Goal: Task Accomplishment & Management: Use online tool/utility

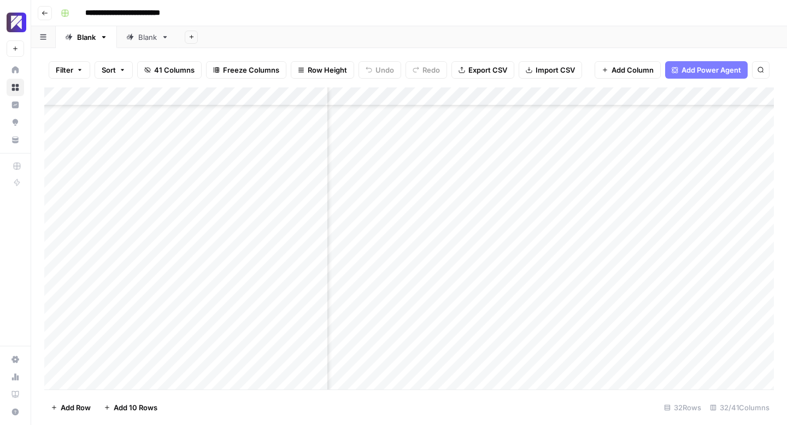
scroll to position [294, 2233]
click at [433, 169] on div "Add Column" at bounding box center [408, 238] width 729 height 302
click at [435, 191] on div "Add Column" at bounding box center [408, 238] width 729 height 302
click at [436, 208] on div "Add Column" at bounding box center [408, 238] width 729 height 302
click at [435, 227] on div "Add Column" at bounding box center [408, 238] width 729 height 302
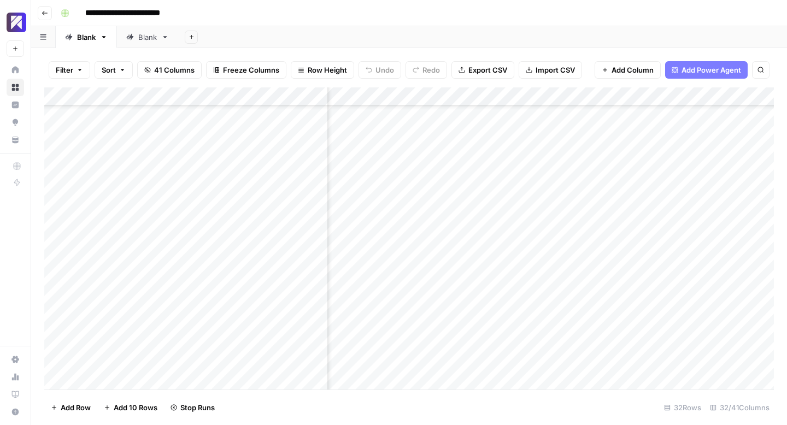
scroll to position [328, 2233]
click at [435, 211] on div "Add Column" at bounding box center [408, 238] width 729 height 302
click at [435, 232] on div "Add Column" at bounding box center [408, 238] width 729 height 302
click at [436, 250] on div "Add Column" at bounding box center [408, 238] width 729 height 302
click at [436, 269] on div "Add Column" at bounding box center [408, 238] width 729 height 302
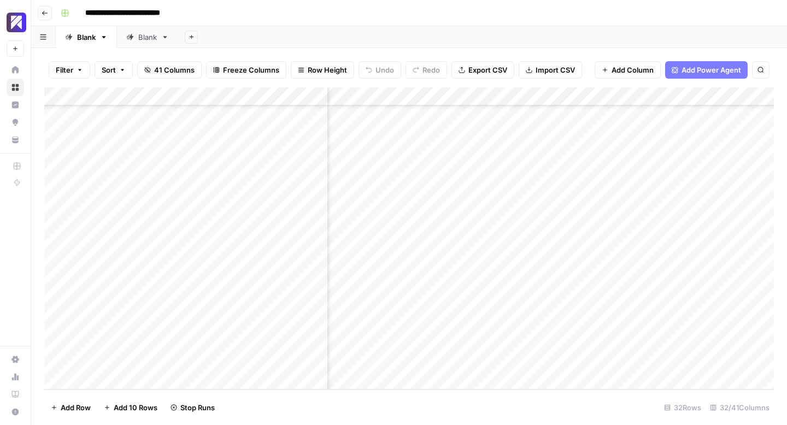
click at [436, 289] on div "Add Column" at bounding box center [408, 238] width 729 height 302
click at [434, 308] on div "Add Column" at bounding box center [408, 238] width 729 height 302
click at [434, 322] on div "Add Column" at bounding box center [408, 238] width 729 height 302
click at [433, 343] on div "Add Column" at bounding box center [408, 238] width 729 height 302
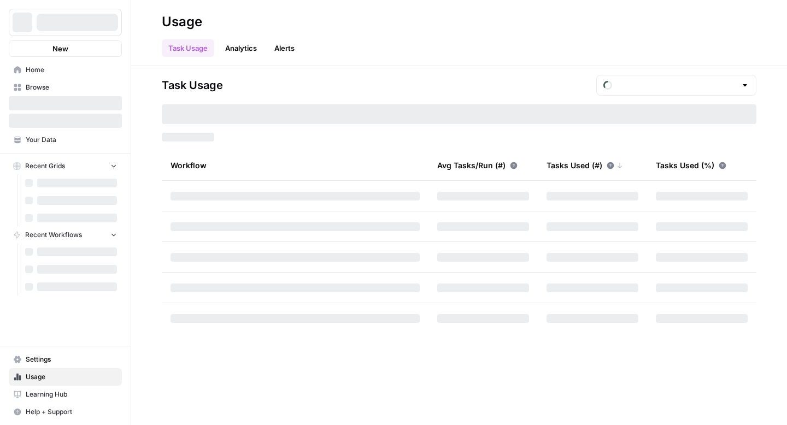
type input "September Included Tasks"
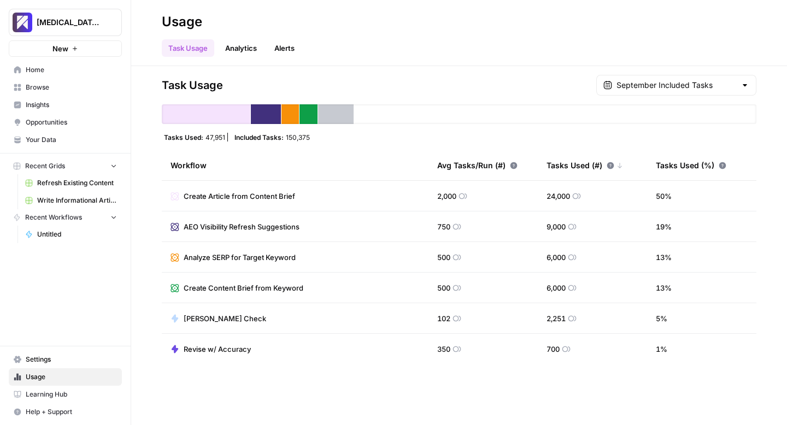
click at [53, 198] on span "Write Informational Article" at bounding box center [77, 201] width 80 height 10
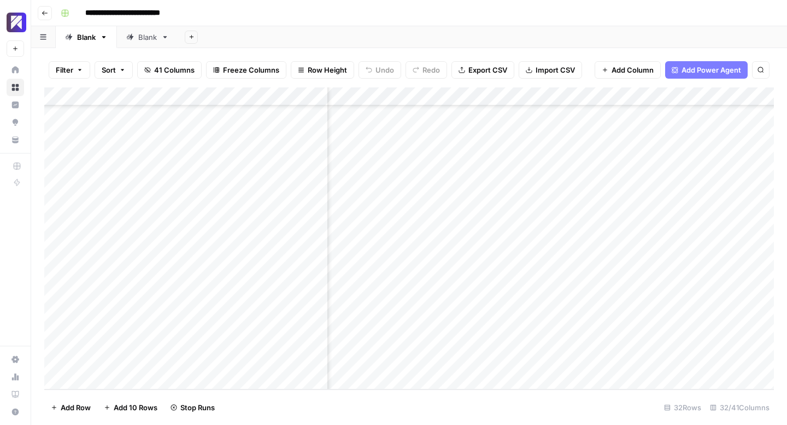
scroll to position [328, 1655]
click at [501, 344] on div "Add Column" at bounding box center [408, 238] width 729 height 302
